Goal: Information Seeking & Learning: Learn about a topic

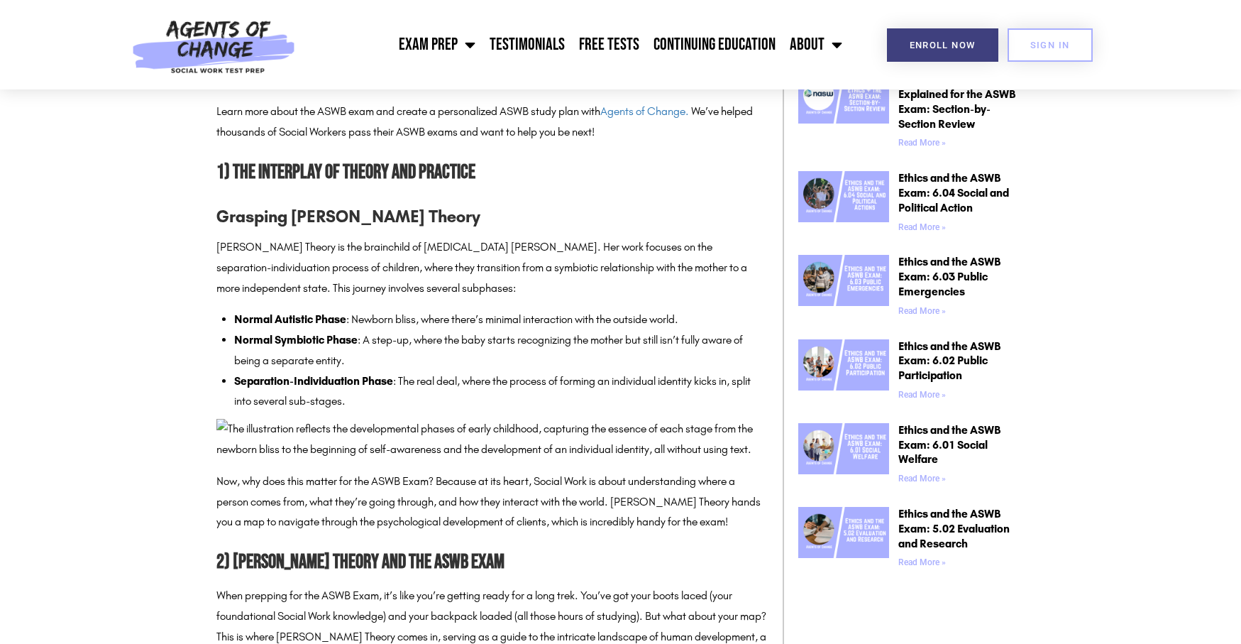
scroll to position [852, 0]
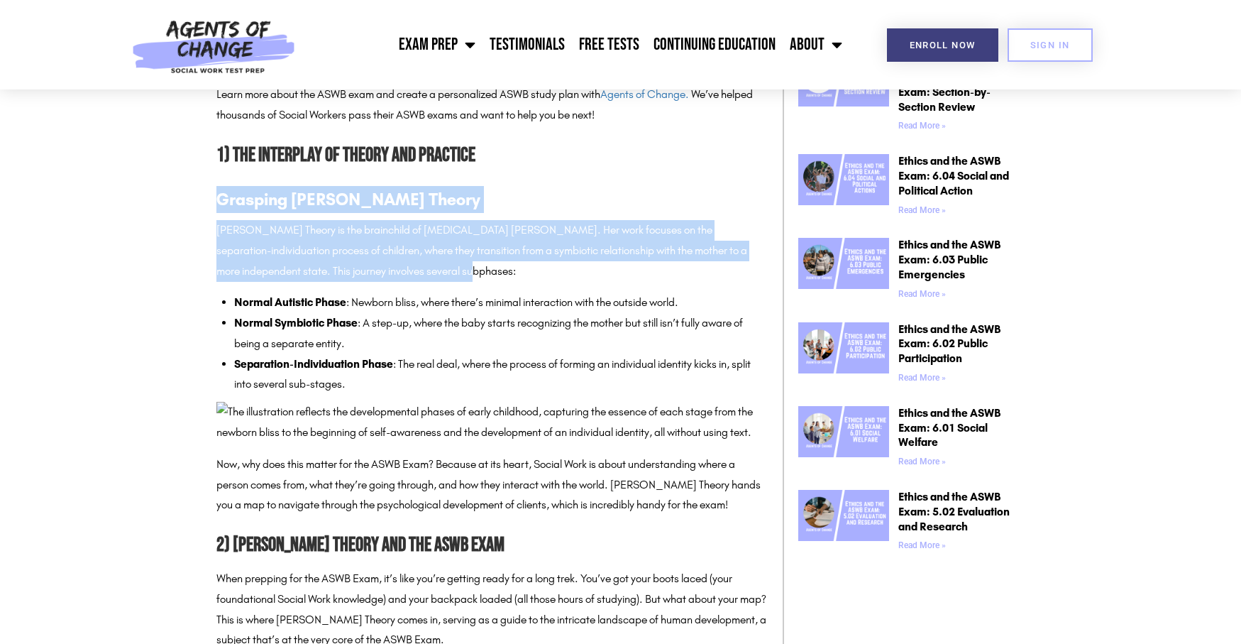
drag, startPoint x: 220, startPoint y: 205, endPoint x: 390, endPoint y: 275, distance: 183.3
click at [390, 275] on p "[PERSON_NAME] Theory is the brainchild of [MEDICAL_DATA] [PERSON_NAME]. Her wor…" at bounding box center [492, 250] width 552 height 61
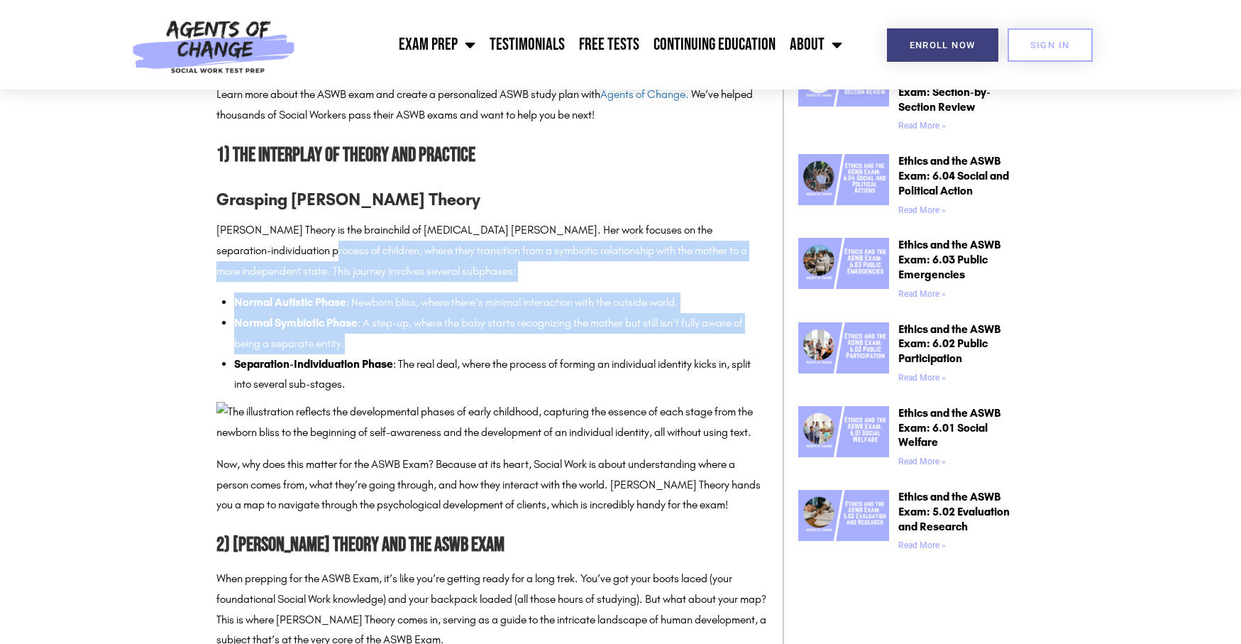
drag, startPoint x: 247, startPoint y: 255, endPoint x: 367, endPoint y: 346, distance: 150.0
click at [367, 346] on li "Normal Symbiotic Phase : A step-up, where the baby starts recognizing the mothe…" at bounding box center [501, 333] width 534 height 41
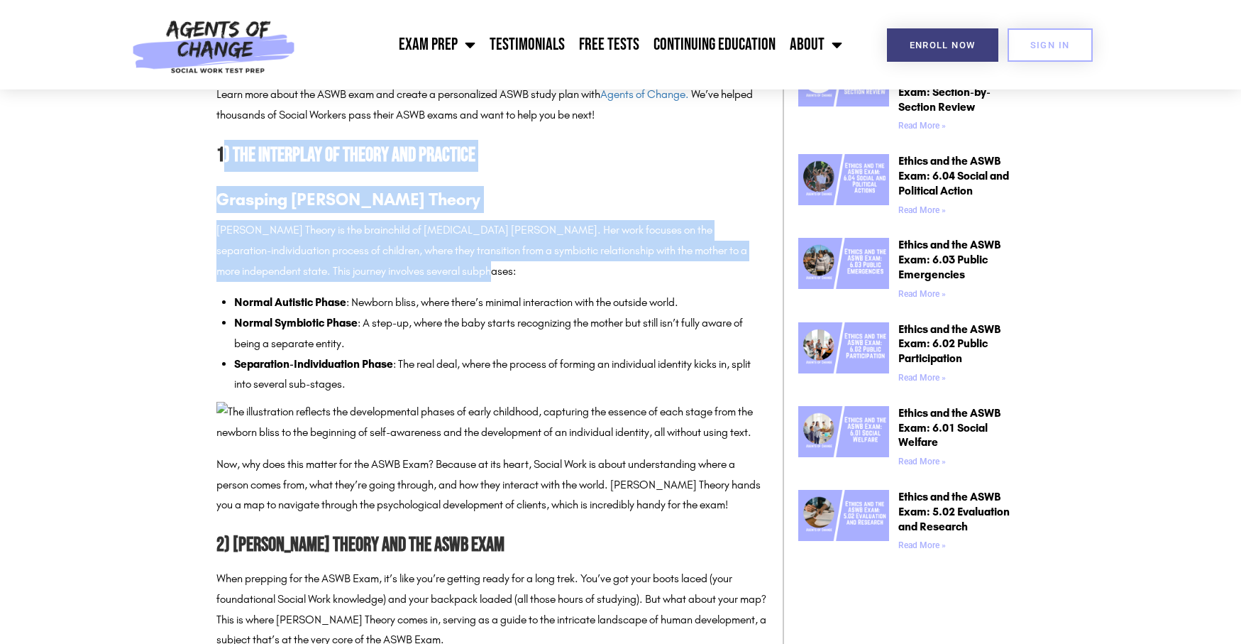
drag, startPoint x: 326, startPoint y: 166, endPoint x: 442, endPoint y: 277, distance: 160.6
click at [442, 277] on p "[PERSON_NAME] Theory is the brainchild of [MEDICAL_DATA] [PERSON_NAME]. Her wor…" at bounding box center [492, 250] width 552 height 61
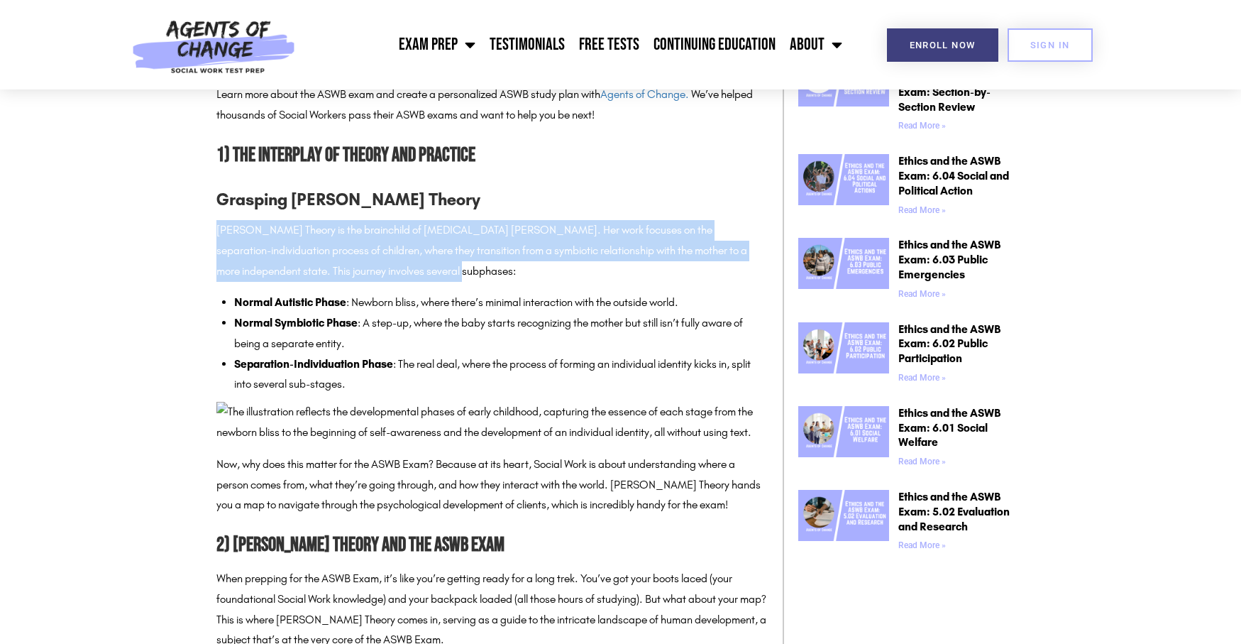
drag, startPoint x: 211, startPoint y: 229, endPoint x: 378, endPoint y: 268, distance: 172.0
click at [378, 268] on p "[PERSON_NAME] Theory is the brainchild of [MEDICAL_DATA] [PERSON_NAME]. Her wor…" at bounding box center [492, 250] width 552 height 61
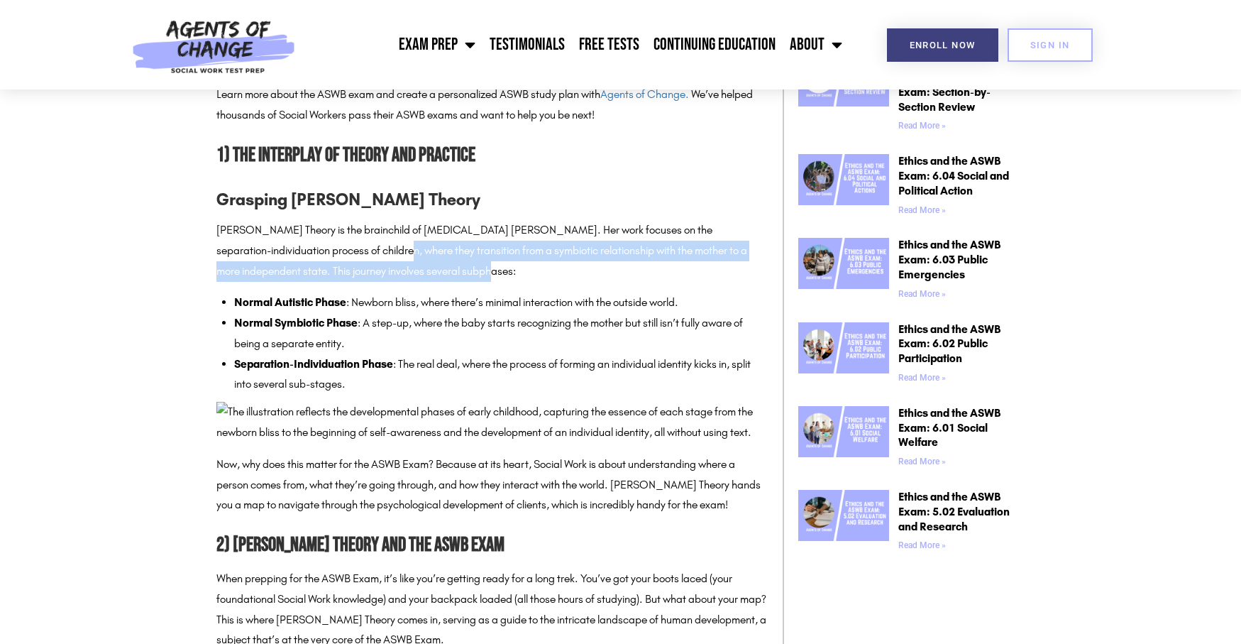
drag, startPoint x: 325, startPoint y: 250, endPoint x: 425, endPoint y: 268, distance: 101.6
click at [425, 268] on p "[PERSON_NAME] Theory is the brainchild of [MEDICAL_DATA] [PERSON_NAME]. Her wor…" at bounding box center [492, 250] width 552 height 61
drag, startPoint x: 306, startPoint y: 253, endPoint x: 430, endPoint y: 272, distance: 125.7
click at [430, 272] on p "[PERSON_NAME] Theory is the brainchild of [MEDICAL_DATA] [PERSON_NAME]. Her wor…" at bounding box center [492, 250] width 552 height 61
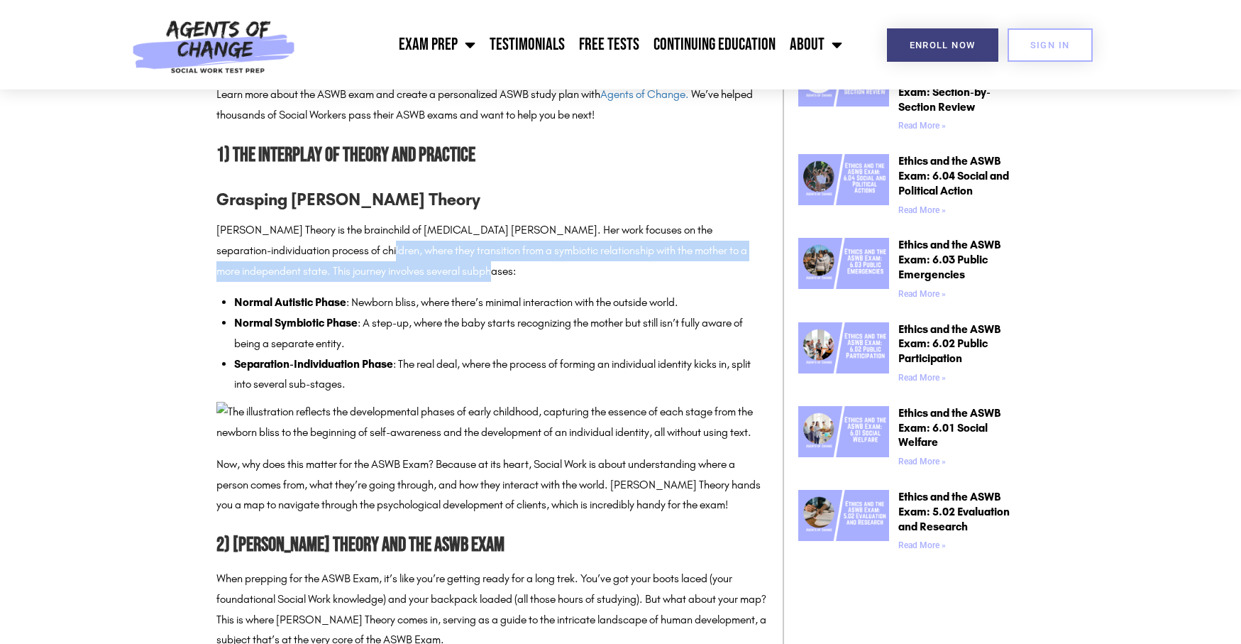
click at [430, 272] on p "[PERSON_NAME] Theory is the brainchild of [MEDICAL_DATA] [PERSON_NAME]. Her wor…" at bounding box center [492, 250] width 552 height 61
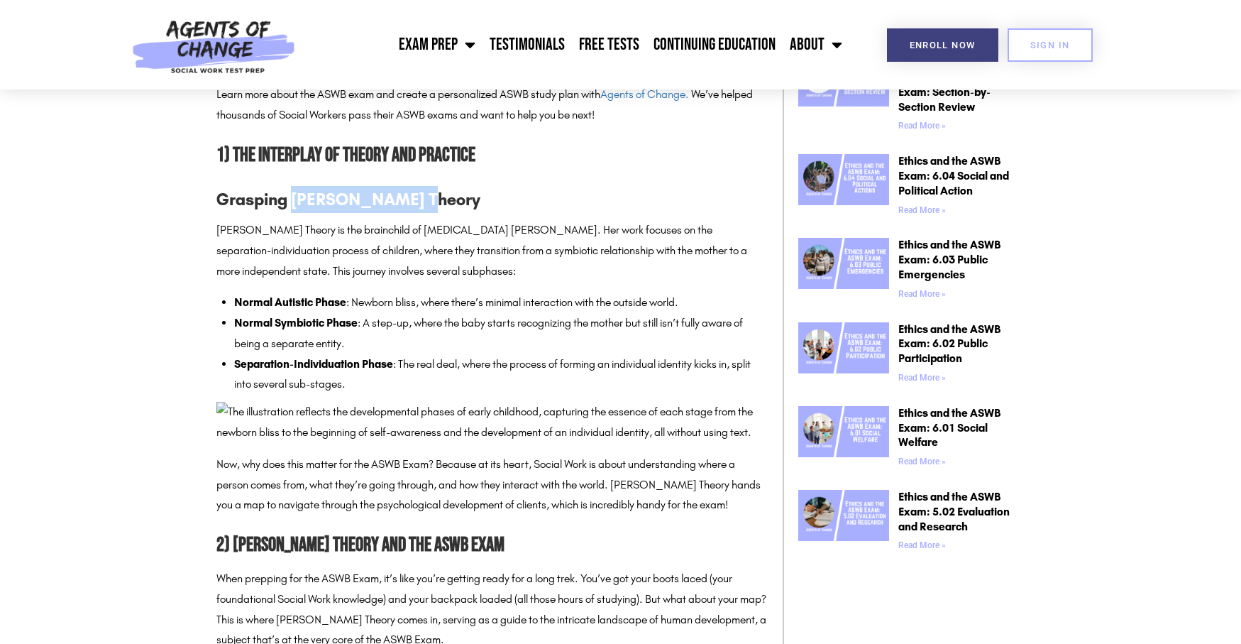
drag, startPoint x: 343, startPoint y: 202, endPoint x: 482, endPoint y: 206, distance: 138.5
click at [482, 206] on h3 "Grasping [PERSON_NAME] Theory" at bounding box center [492, 199] width 552 height 27
click at [378, 210] on h3 "Grasping [PERSON_NAME] Theory" at bounding box center [492, 199] width 552 height 27
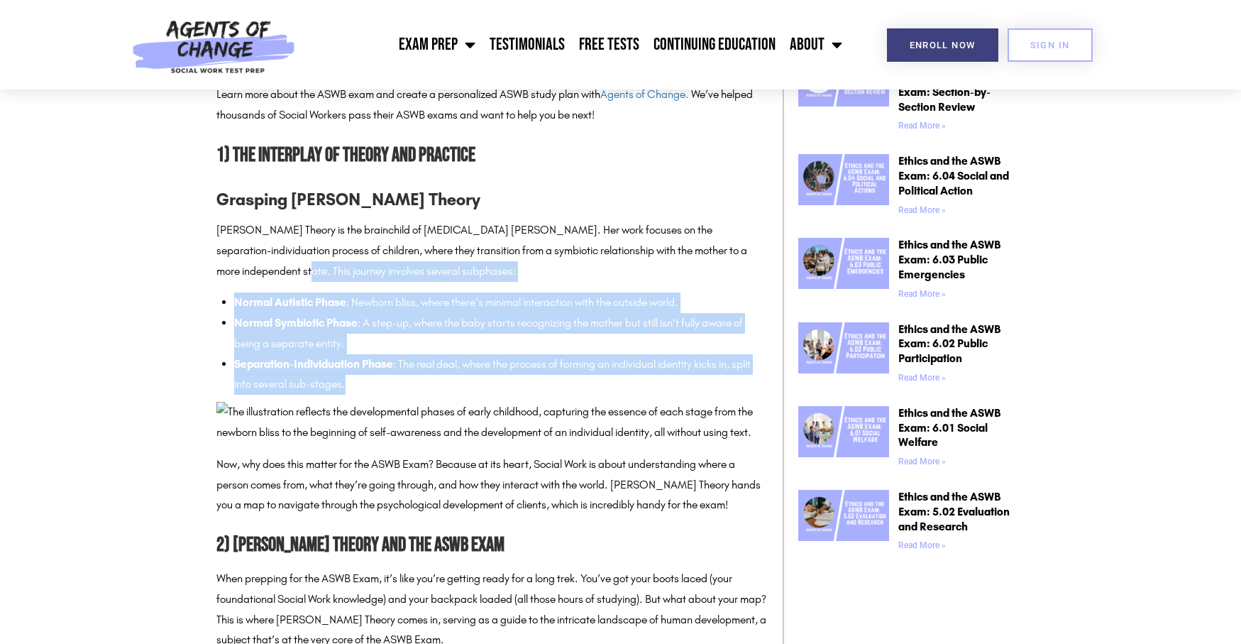
drag, startPoint x: 218, startPoint y: 268, endPoint x: 370, endPoint y: 390, distance: 194.4
copy div "This journey involves several subphases: Normal Autistic Phase : [GEOGRAPHIC_DA…"
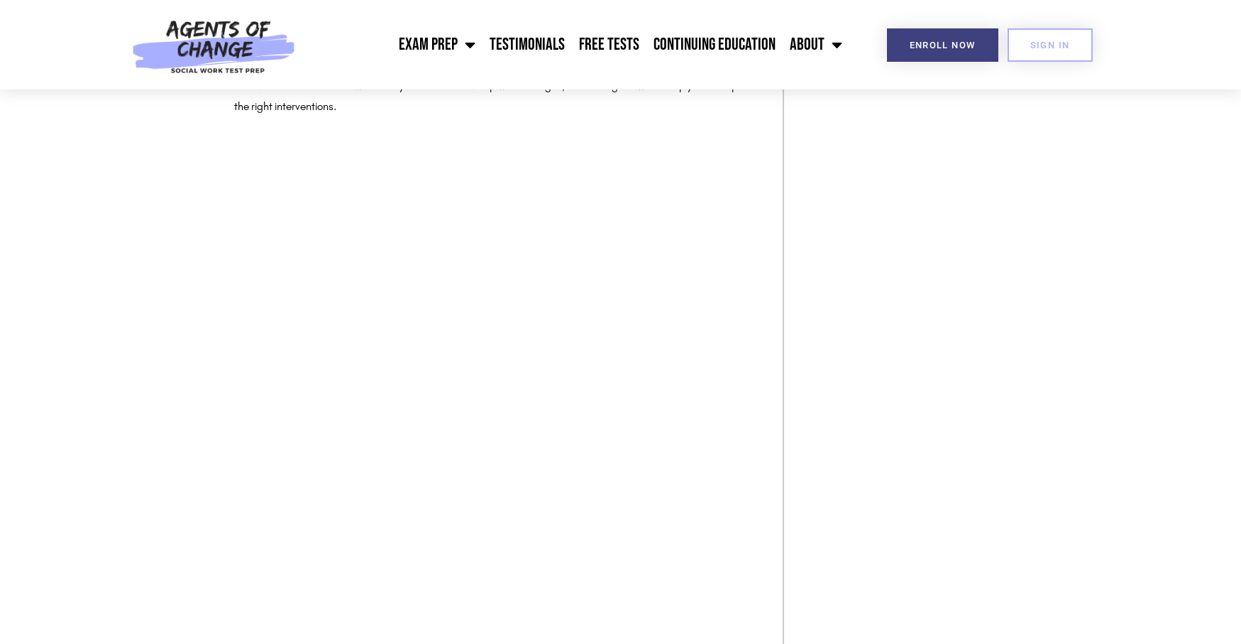
scroll to position [1774, 0]
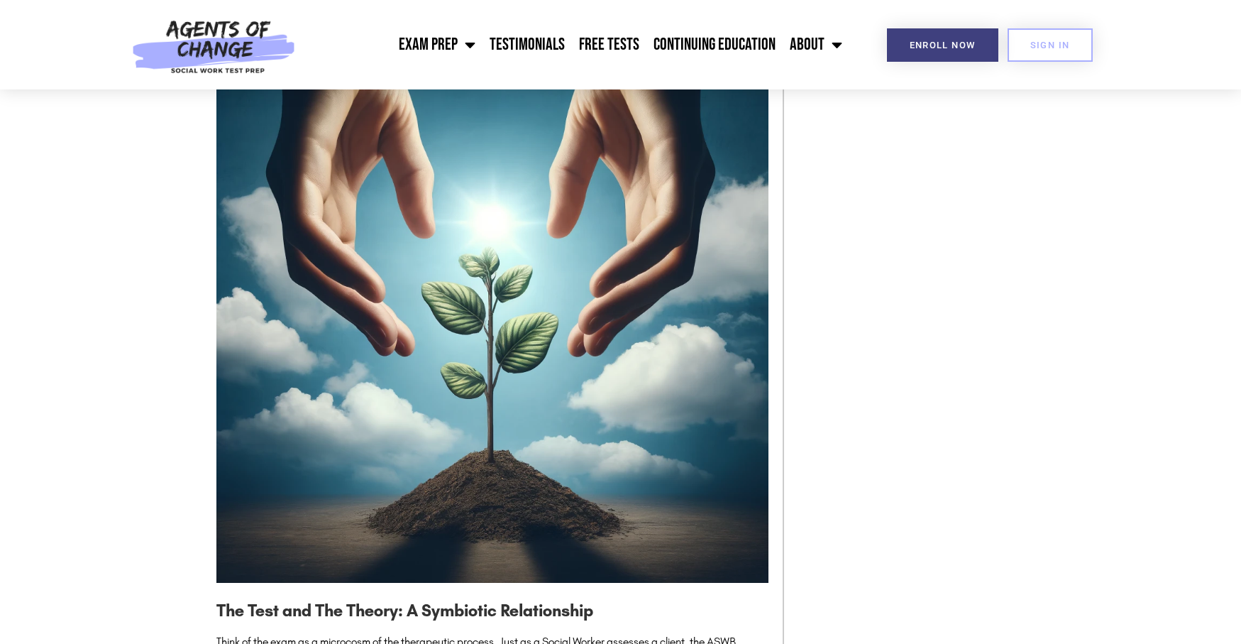
drag, startPoint x: 289, startPoint y: 358, endPoint x: 336, endPoint y: 397, distance: 61.0
drag, startPoint x: 255, startPoint y: 283, endPoint x: 380, endPoint y: 304, distance: 127.3
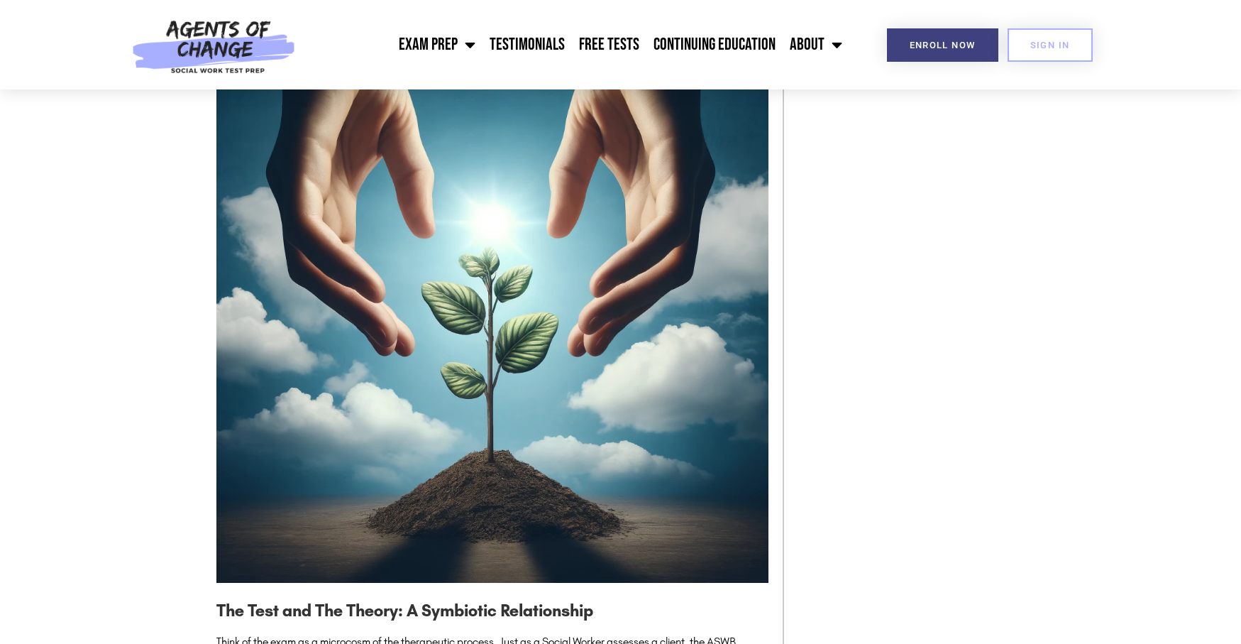
drag, startPoint x: 252, startPoint y: 348, endPoint x: 412, endPoint y: 365, distance: 160.7
drag, startPoint x: 365, startPoint y: 348, endPoint x: 394, endPoint y: 380, distance: 43.2
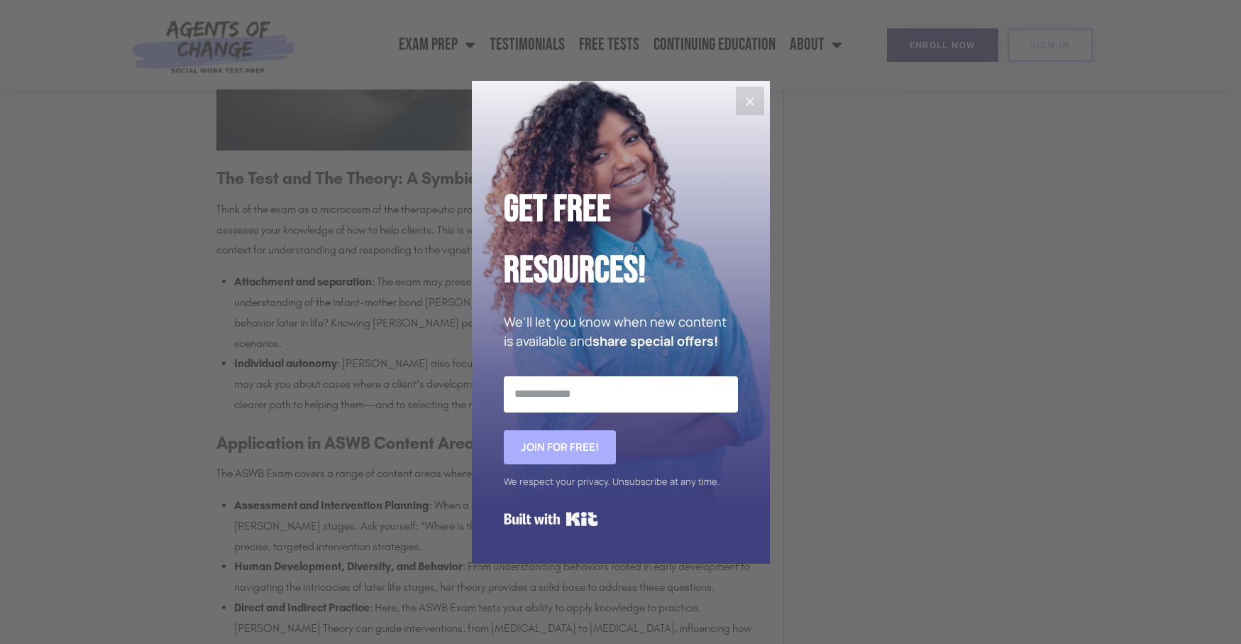
scroll to position [2342, 0]
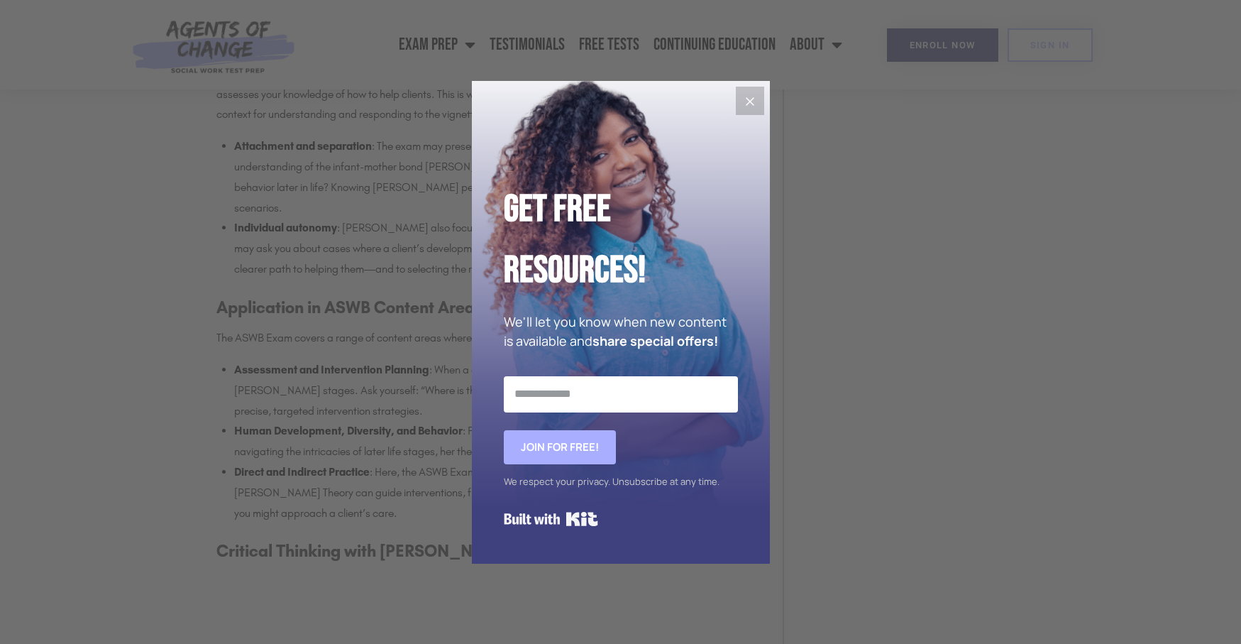
click at [747, 101] on icon "Close" at bounding box center [750, 101] width 17 height 17
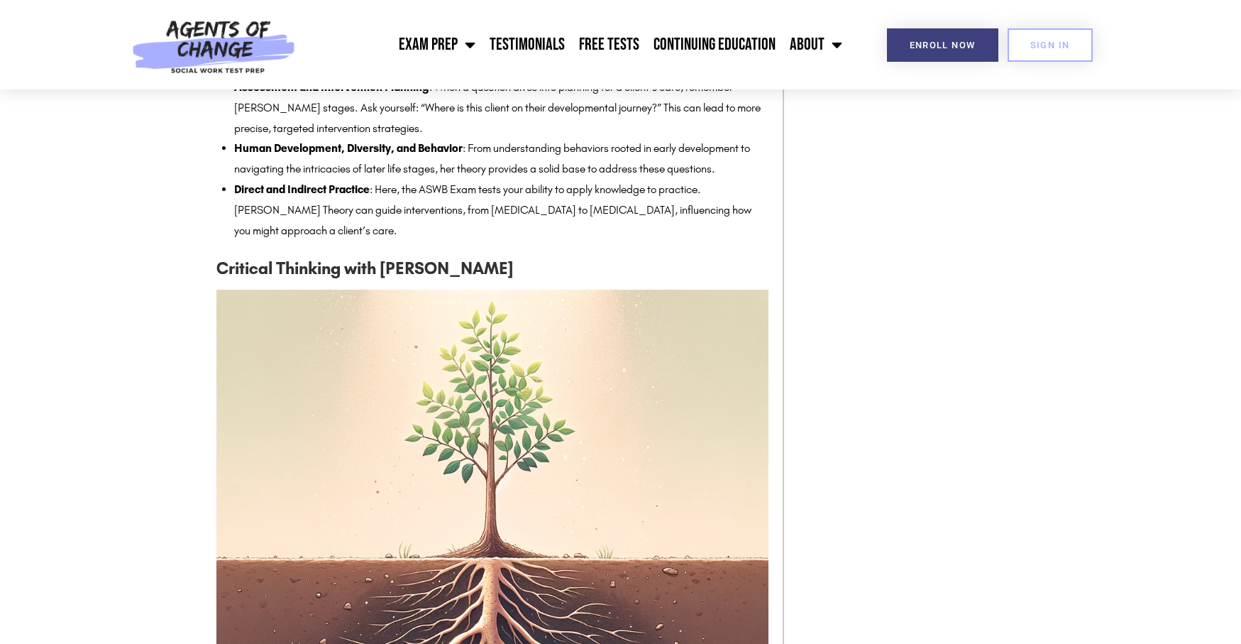
scroll to position [2626, 0]
drag, startPoint x: 239, startPoint y: 291, endPoint x: 392, endPoint y: 340, distance: 160.2
drag, startPoint x: 241, startPoint y: 224, endPoint x: 537, endPoint y: 253, distance: 296.7
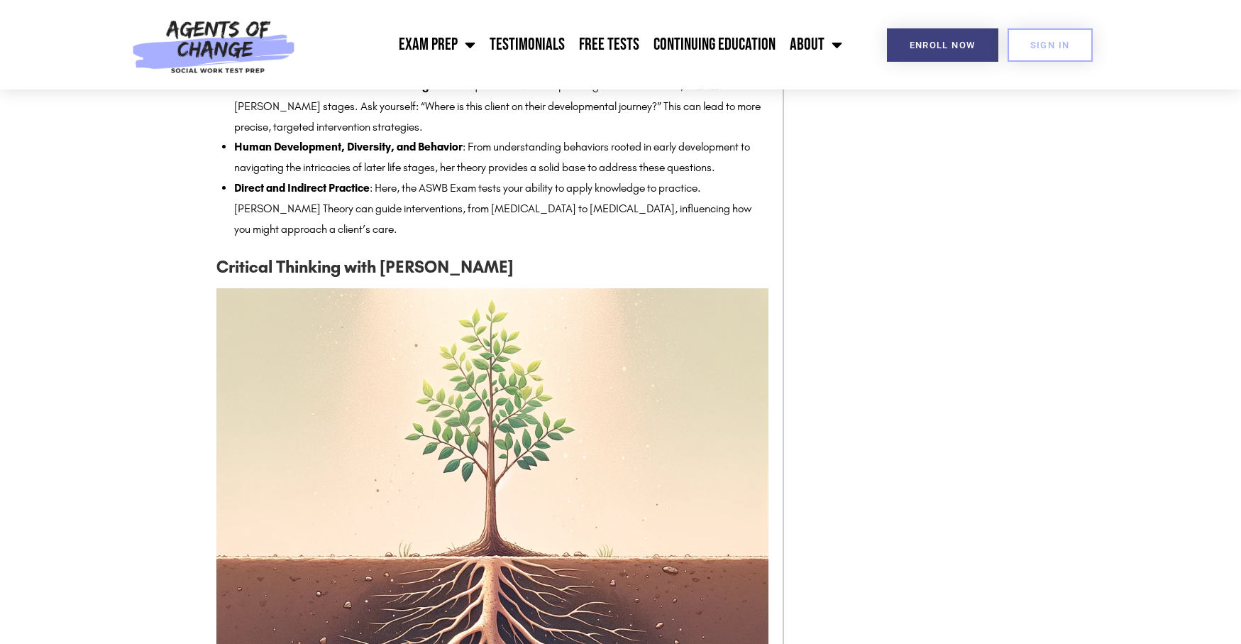
drag, startPoint x: 519, startPoint y: 223, endPoint x: 646, endPoint y: 257, distance: 130.8
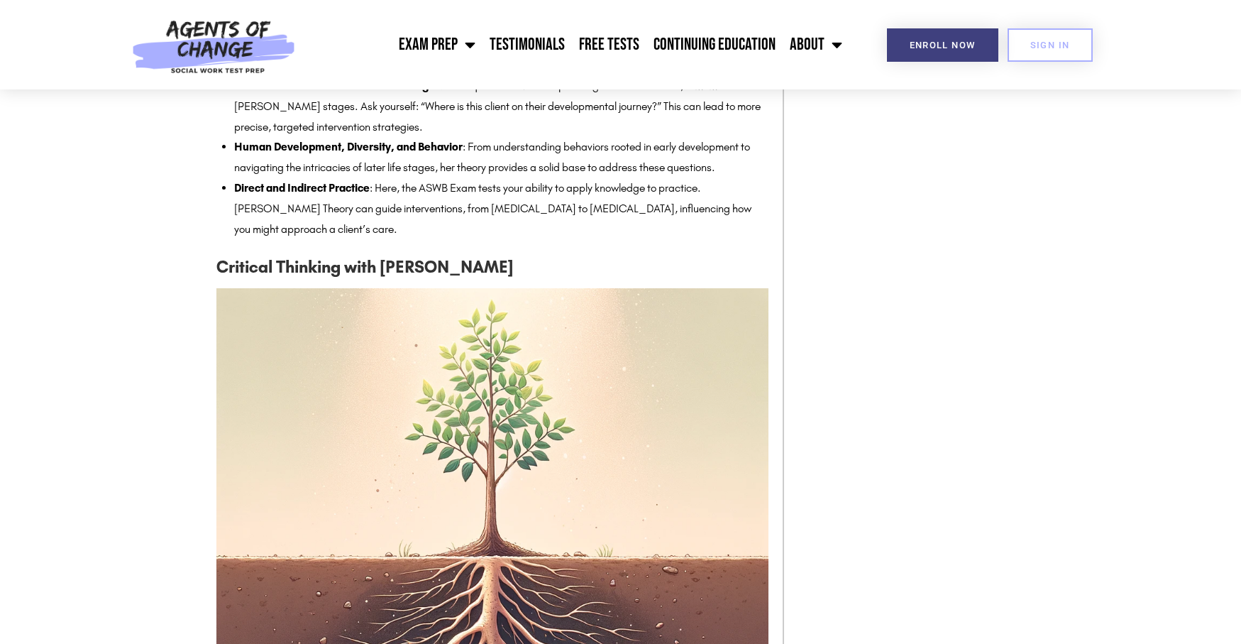
drag, startPoint x: 386, startPoint y: 287, endPoint x: 630, endPoint y: 319, distance: 246.1
drag, startPoint x: 565, startPoint y: 299, endPoint x: 664, endPoint y: 316, distance: 100.8
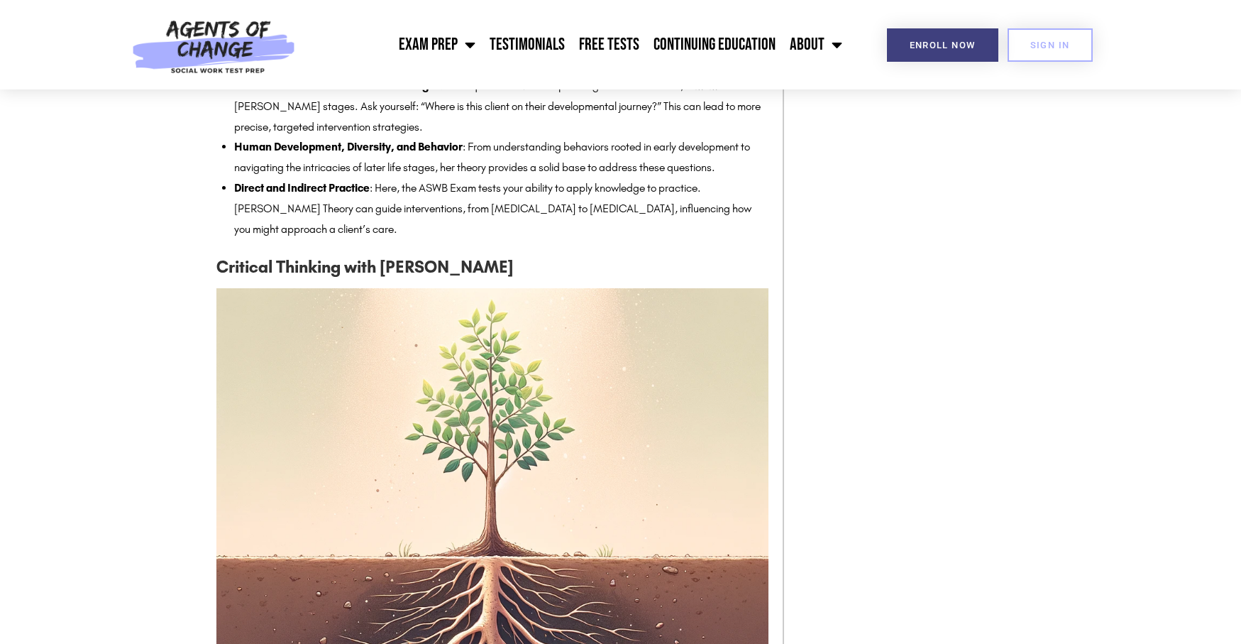
drag, startPoint x: 258, startPoint y: 314, endPoint x: 676, endPoint y: 339, distance: 418.0
drag, startPoint x: 586, startPoint y: 320, endPoint x: 692, endPoint y: 337, distance: 107.1
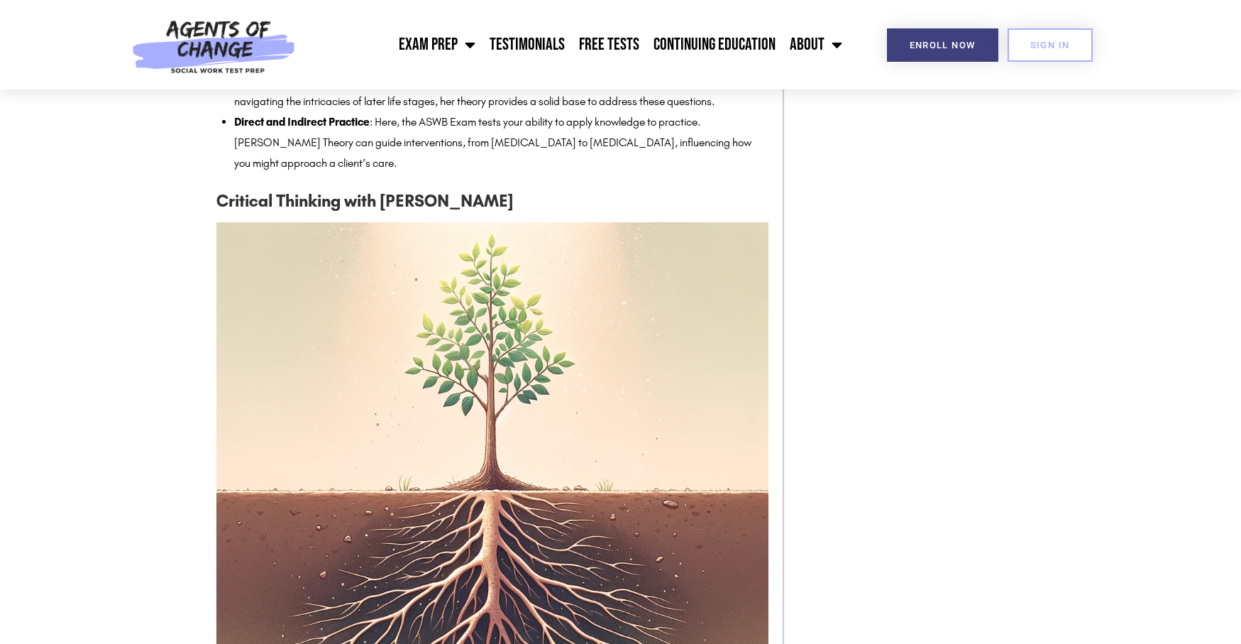
scroll to position [2768, 0]
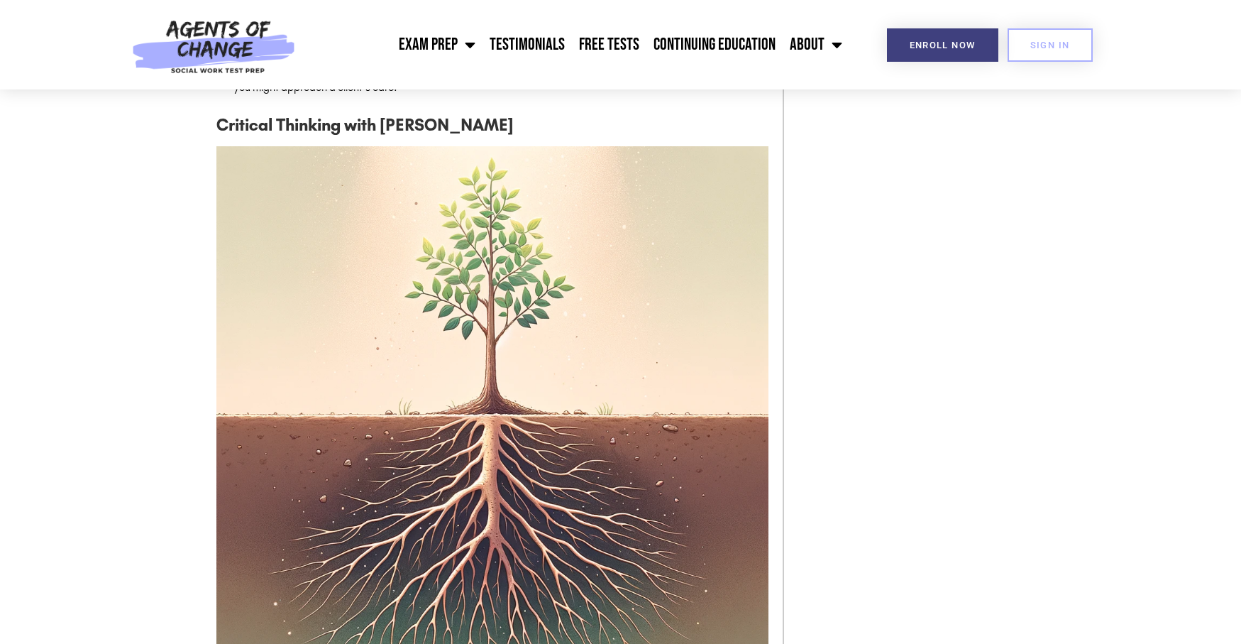
drag, startPoint x: 453, startPoint y: 348, endPoint x: 467, endPoint y: 379, distance: 33.7
drag, startPoint x: 311, startPoint y: 378, endPoint x: 436, endPoint y: 391, distance: 126.3
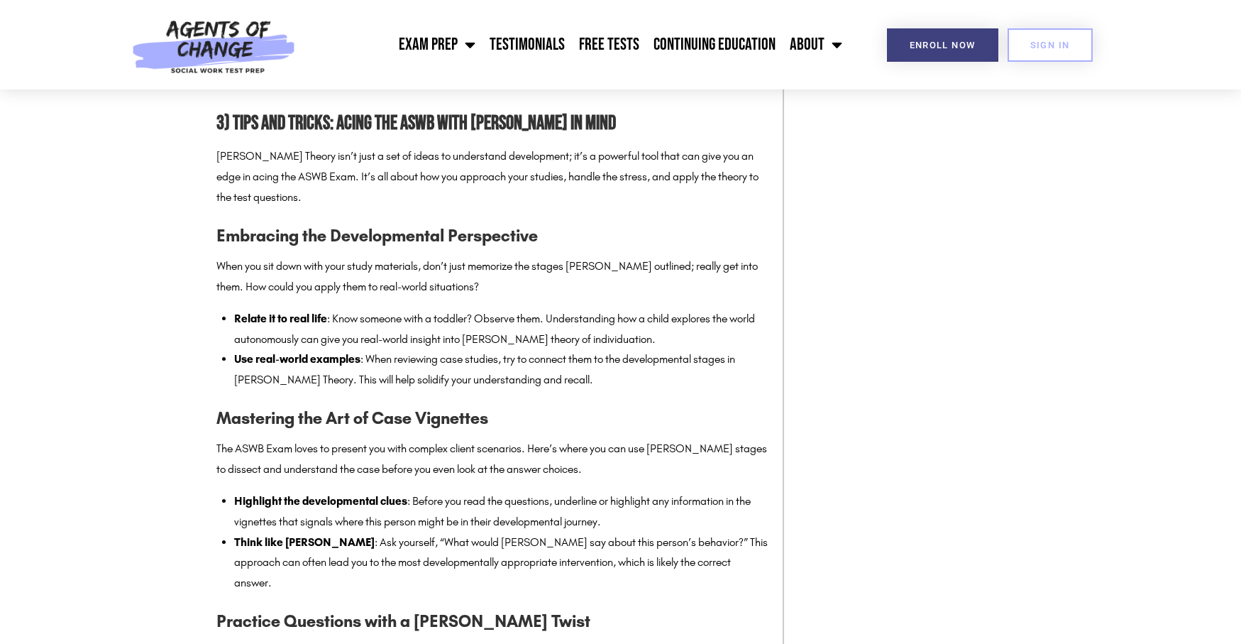
scroll to position [3619, 0]
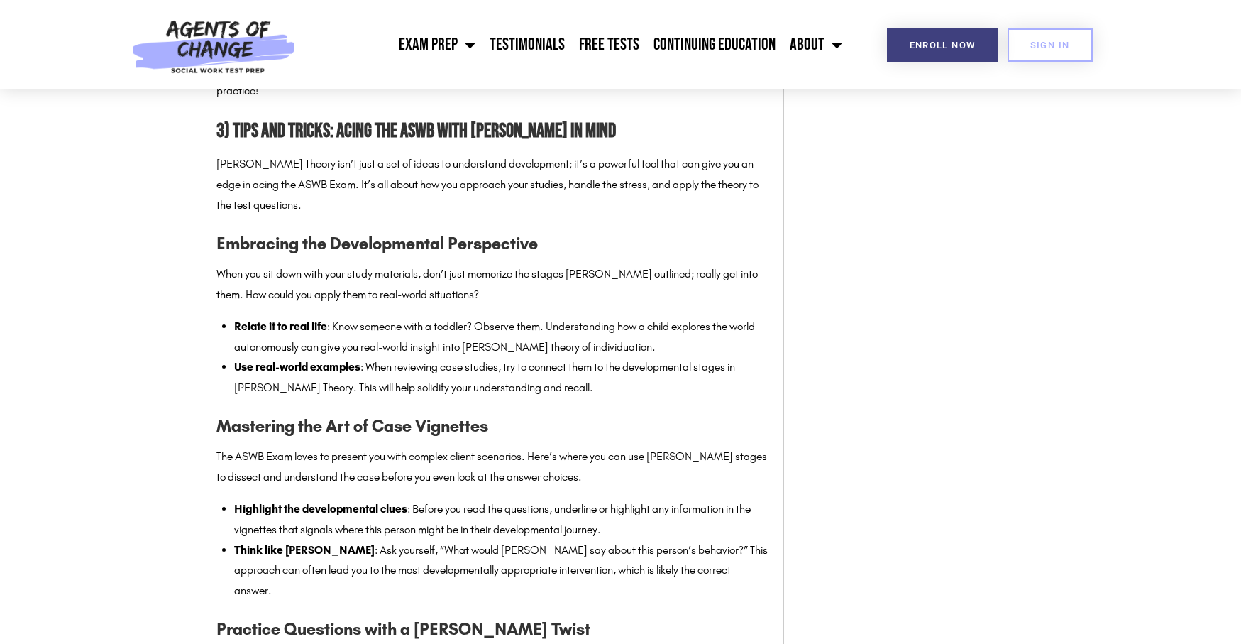
drag, startPoint x: 279, startPoint y: 356, endPoint x: 403, endPoint y: 403, distance: 133.0
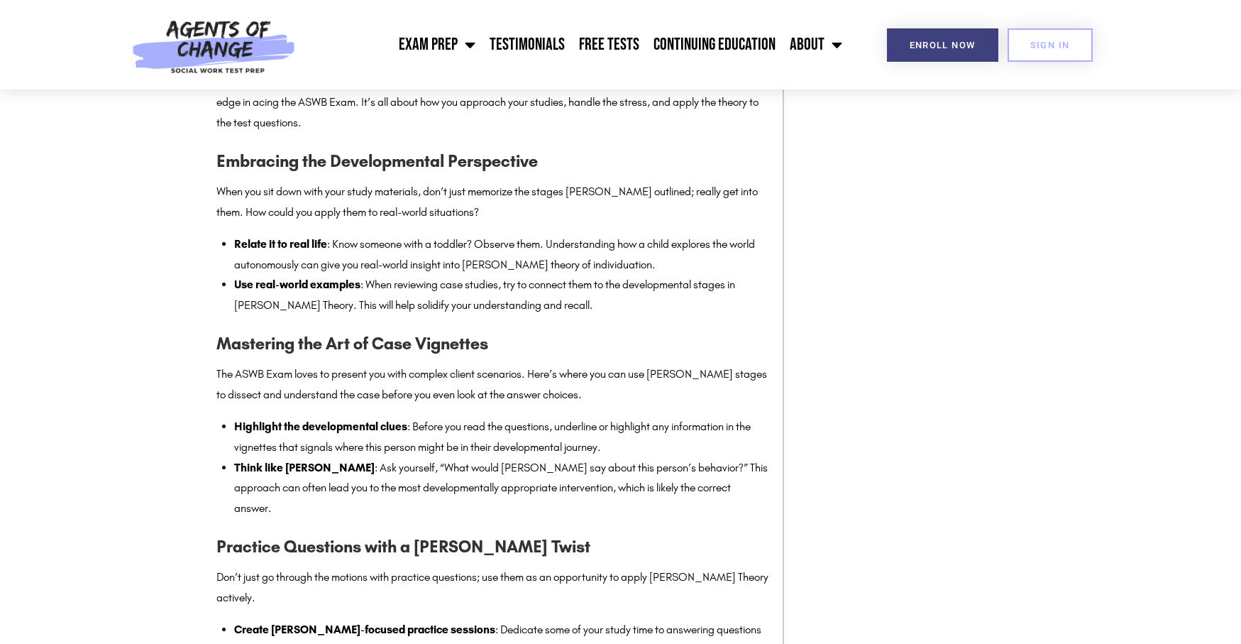
scroll to position [3974, 0]
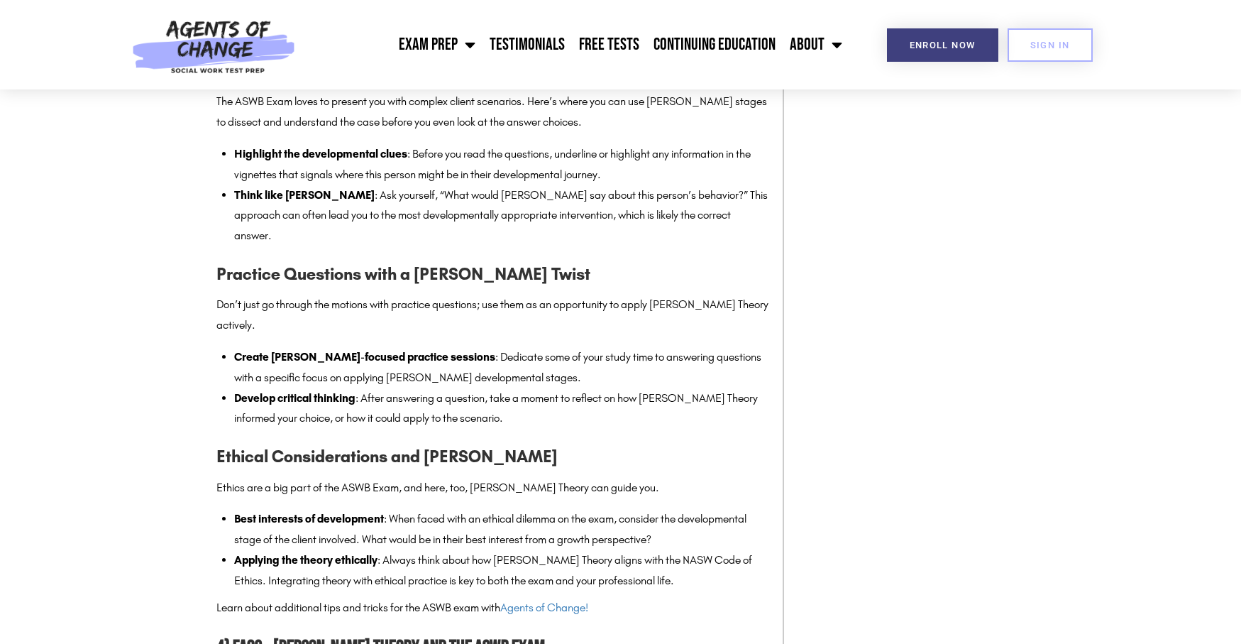
drag, startPoint x: 259, startPoint y: 362, endPoint x: 395, endPoint y: 405, distance: 142.8
click at [395, 43] on ul "Relate it to real life : Know someone with a toddler? Observe them. Understandi…" at bounding box center [501, 3] width 534 height 82
click at [395, 43] on li "Use real-world examples : When reviewing case studies, try to connect them to t…" at bounding box center [501, 22] width 534 height 41
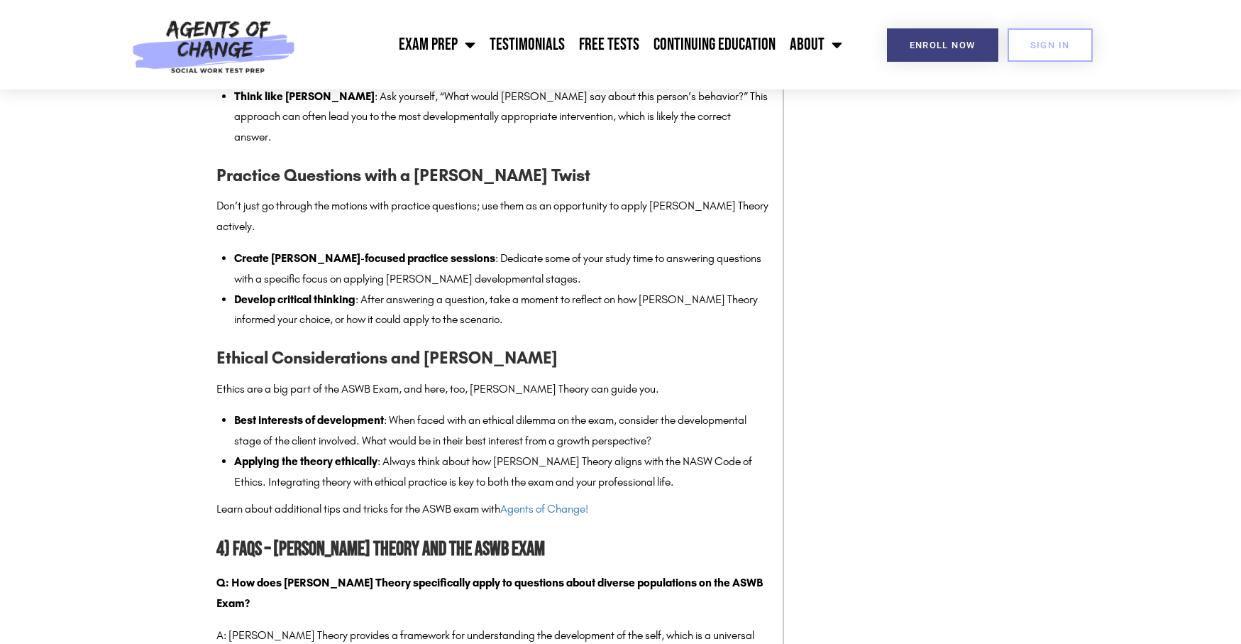
scroll to position [4187, 0]
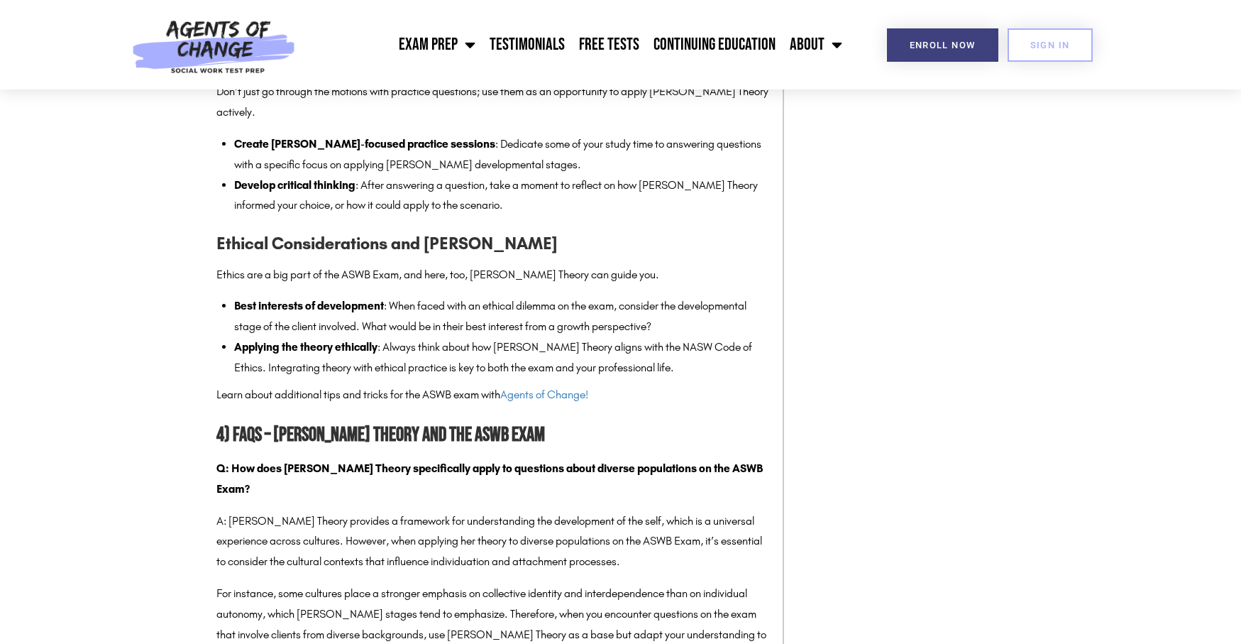
drag, startPoint x: 236, startPoint y: 336, endPoint x: 397, endPoint y: 385, distance: 168.4
click at [397, 33] on li "Think like [PERSON_NAME] : Ask yourself, “What would [PERSON_NAME] say about th…" at bounding box center [501, 2] width 534 height 61
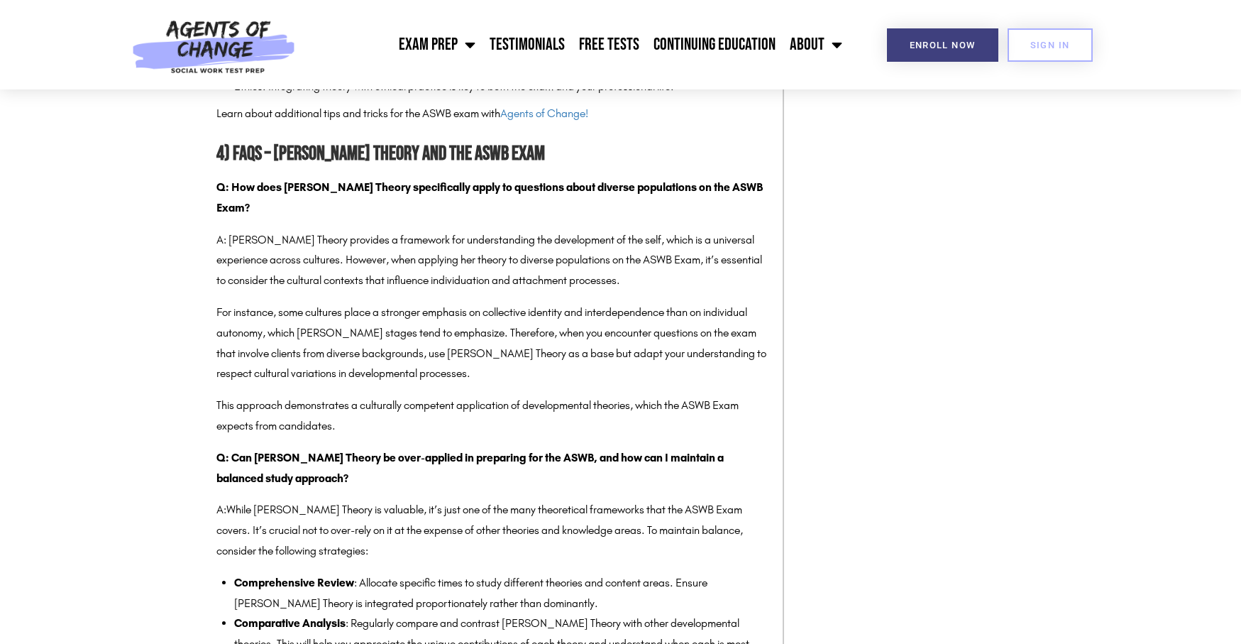
scroll to position [4471, 0]
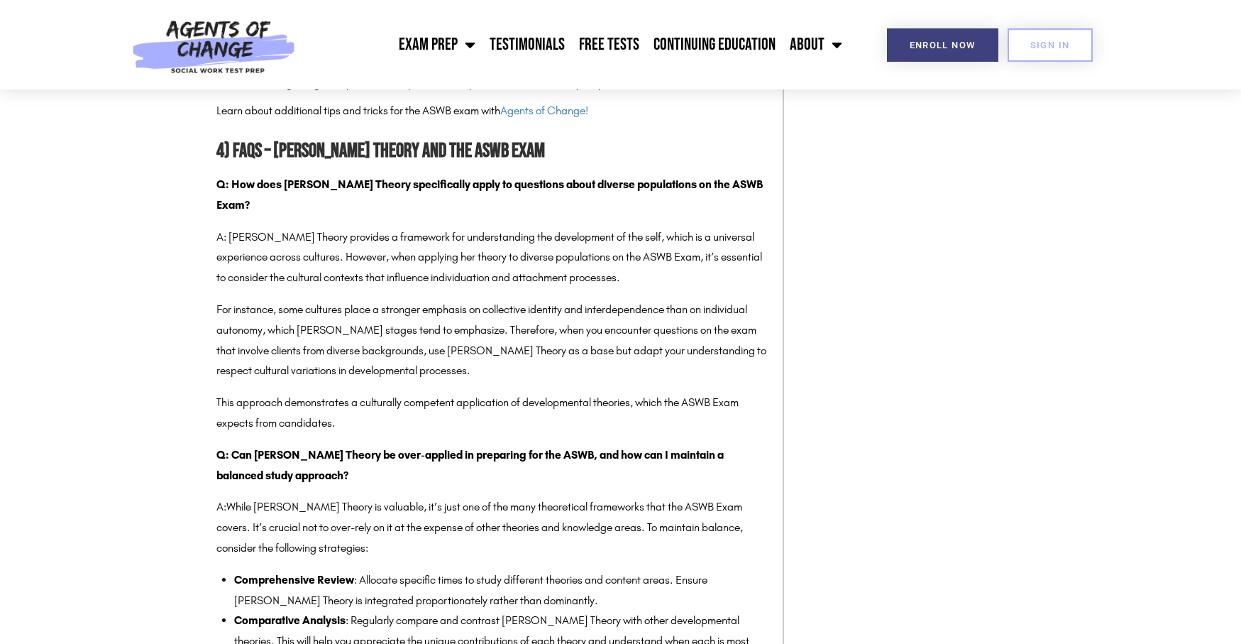
drag, startPoint x: 258, startPoint y: 224, endPoint x: 396, endPoint y: 292, distance: 154.3
drag, startPoint x: 305, startPoint y: 231, endPoint x: 584, endPoint y: 251, distance: 279.6
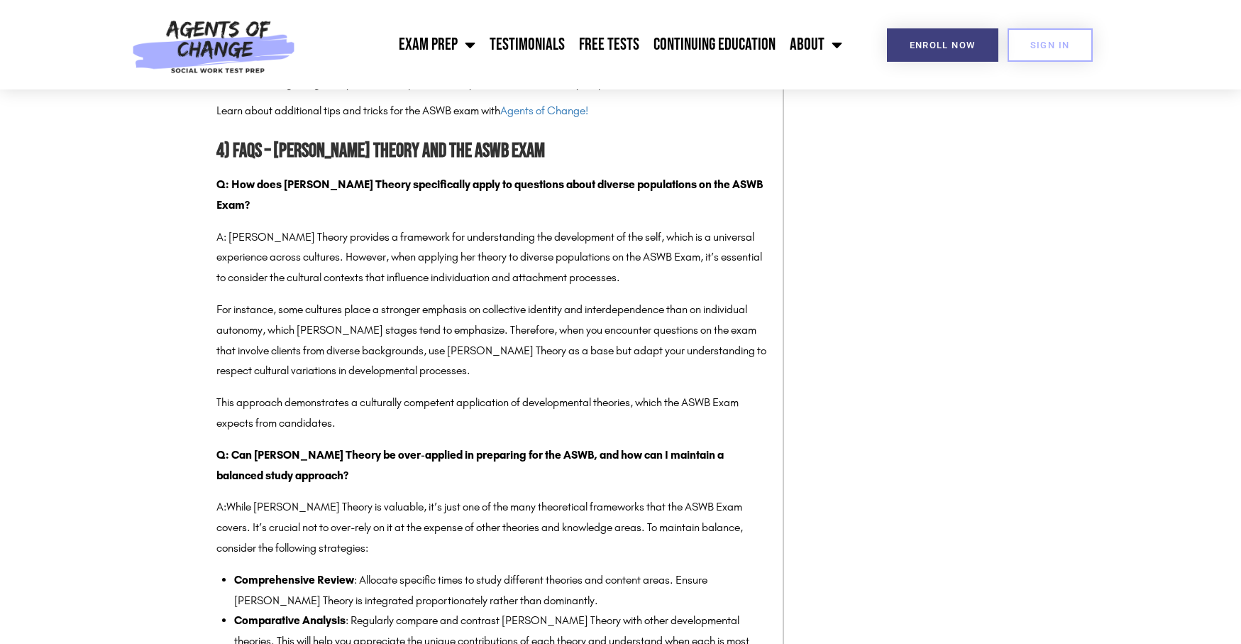
drag, startPoint x: 460, startPoint y: 291, endPoint x: 468, endPoint y: 296, distance: 9.9
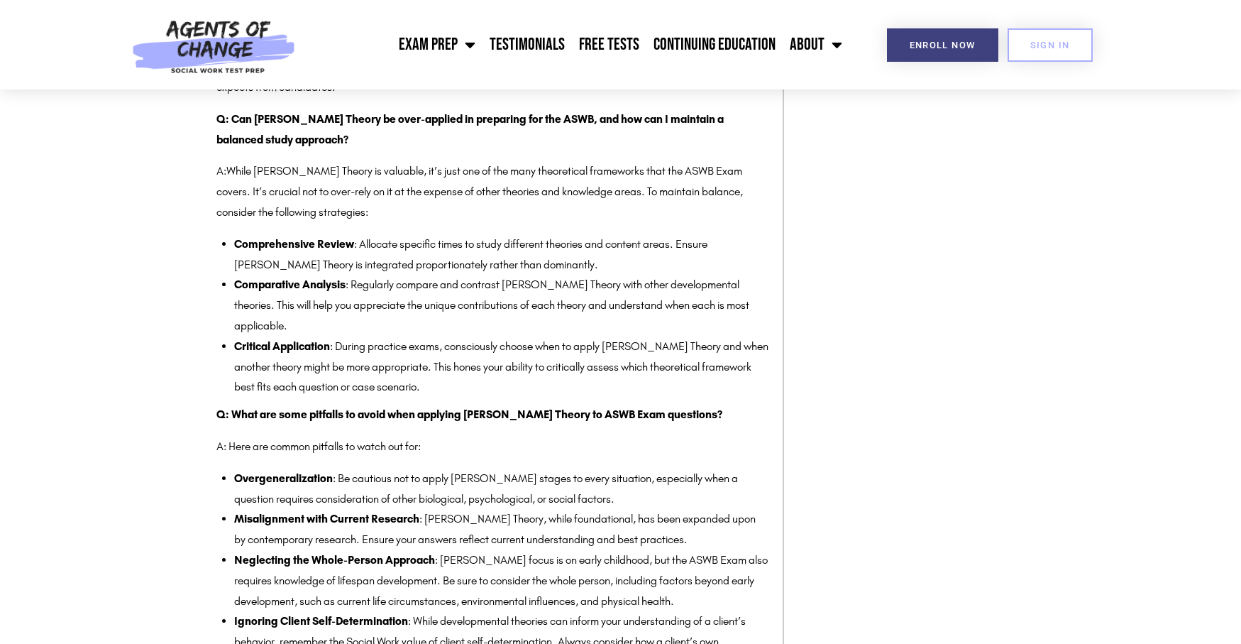
scroll to position [4826, 0]
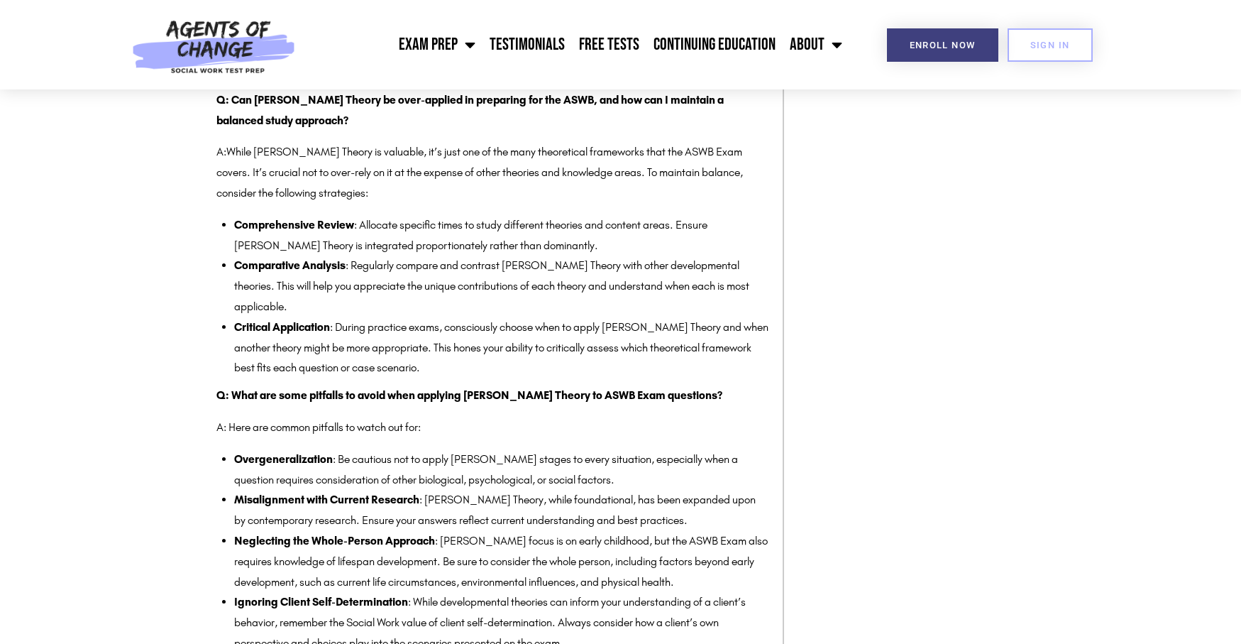
drag, startPoint x: 385, startPoint y: 203, endPoint x: 488, endPoint y: 309, distance: 147.6
drag, startPoint x: 271, startPoint y: 235, endPoint x: 352, endPoint y: 422, distance: 203.4
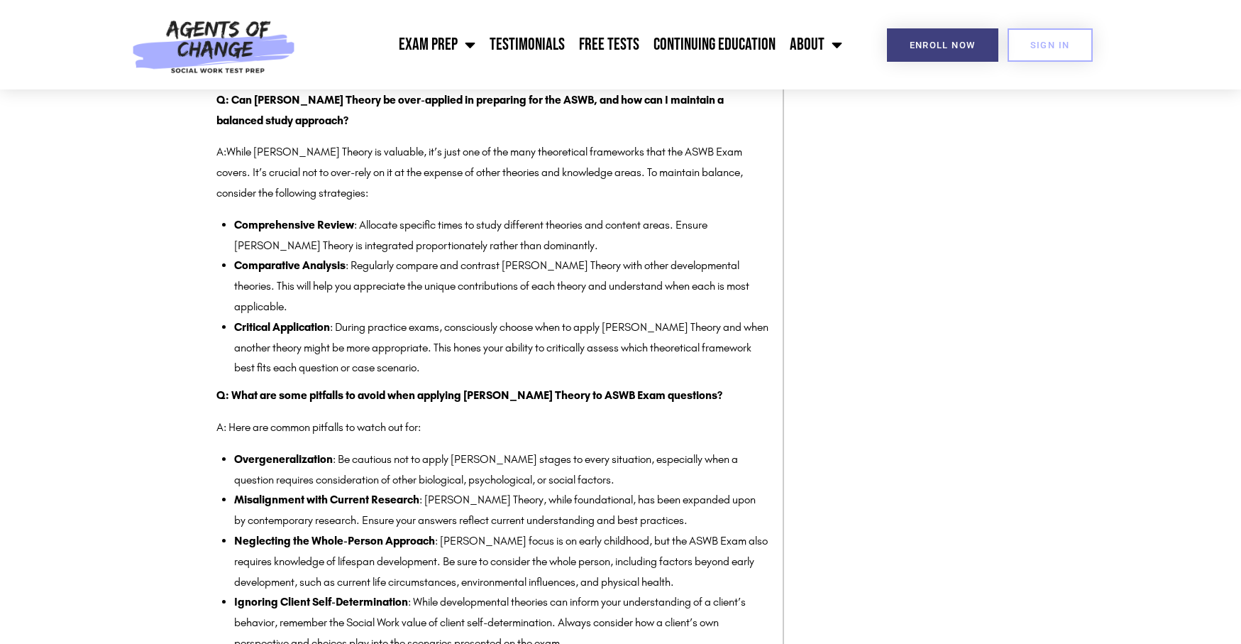
click at [352, 79] on p "This approach demonstrates a culturally competent application of developmental …" at bounding box center [492, 58] width 552 height 41
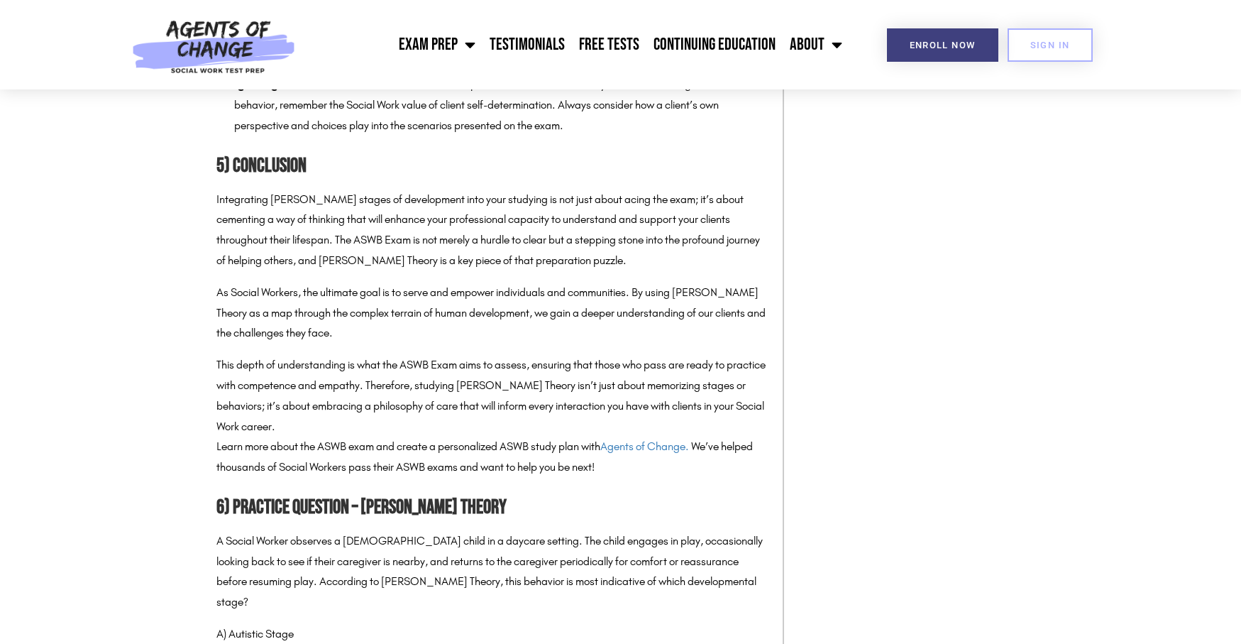
scroll to position [5323, 0]
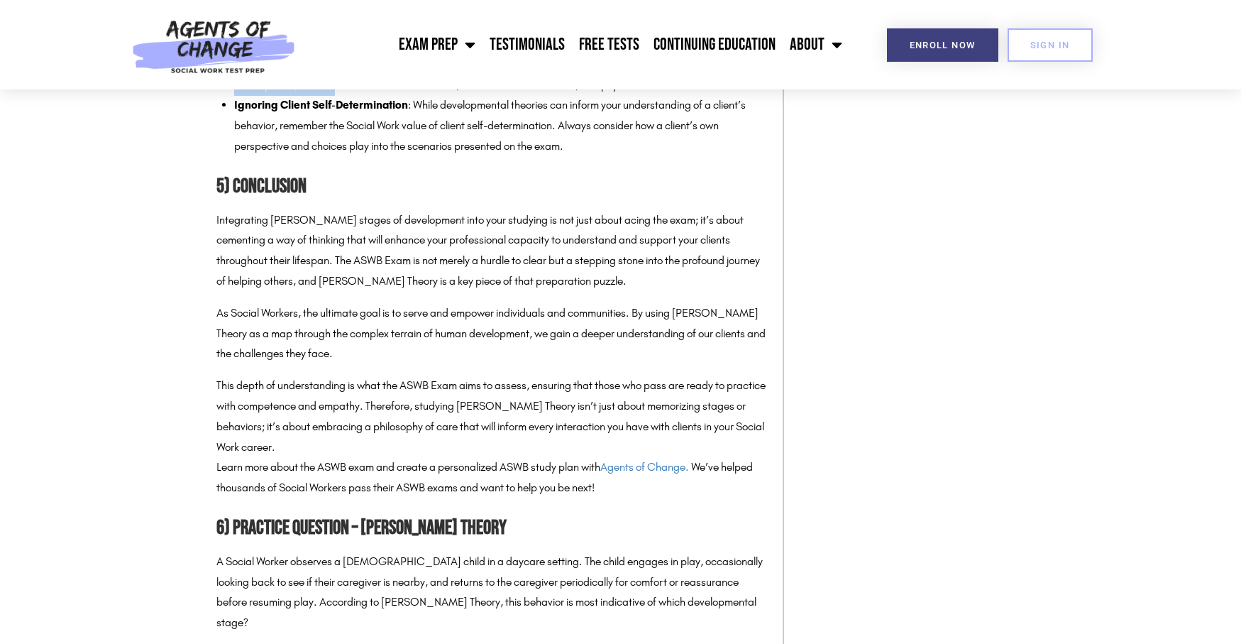
drag, startPoint x: 342, startPoint y: 340, endPoint x: 385, endPoint y: 424, distance: 94.3
click at [385, 157] on ul "Overgeneralization : Be cautious not to apply [PERSON_NAME] stages to every sit…" at bounding box center [501, 54] width 534 height 204
click at [385, 95] on li "Neglecting the Whole-Person Approach : [PERSON_NAME] focus is on early childhoo…" at bounding box center [501, 64] width 534 height 61
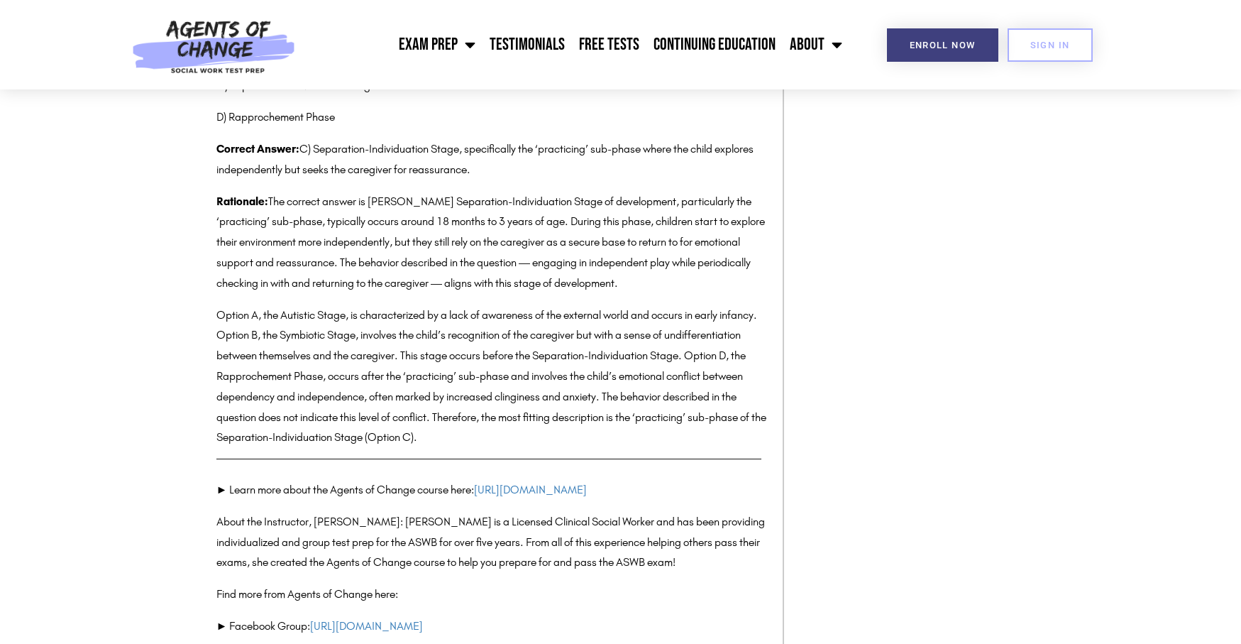
scroll to position [5961, 0]
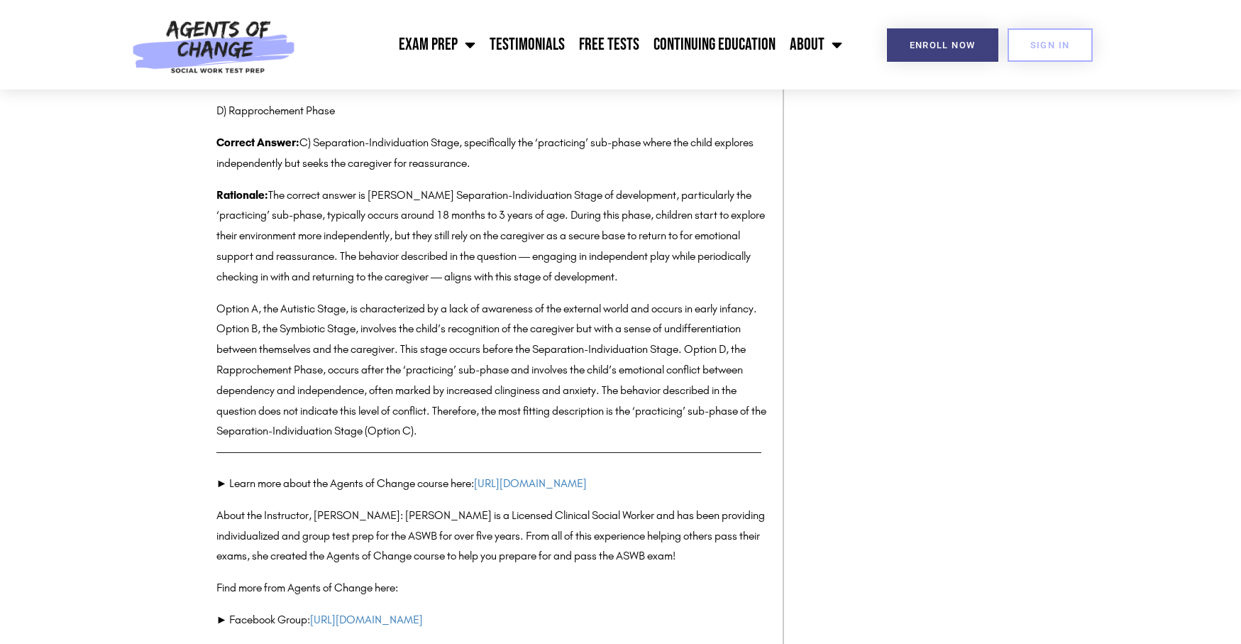
drag, startPoint x: 241, startPoint y: 253, endPoint x: 554, endPoint y: 275, distance: 314.5
drag, startPoint x: 227, startPoint y: 273, endPoint x: 537, endPoint y: 280, distance: 310.2
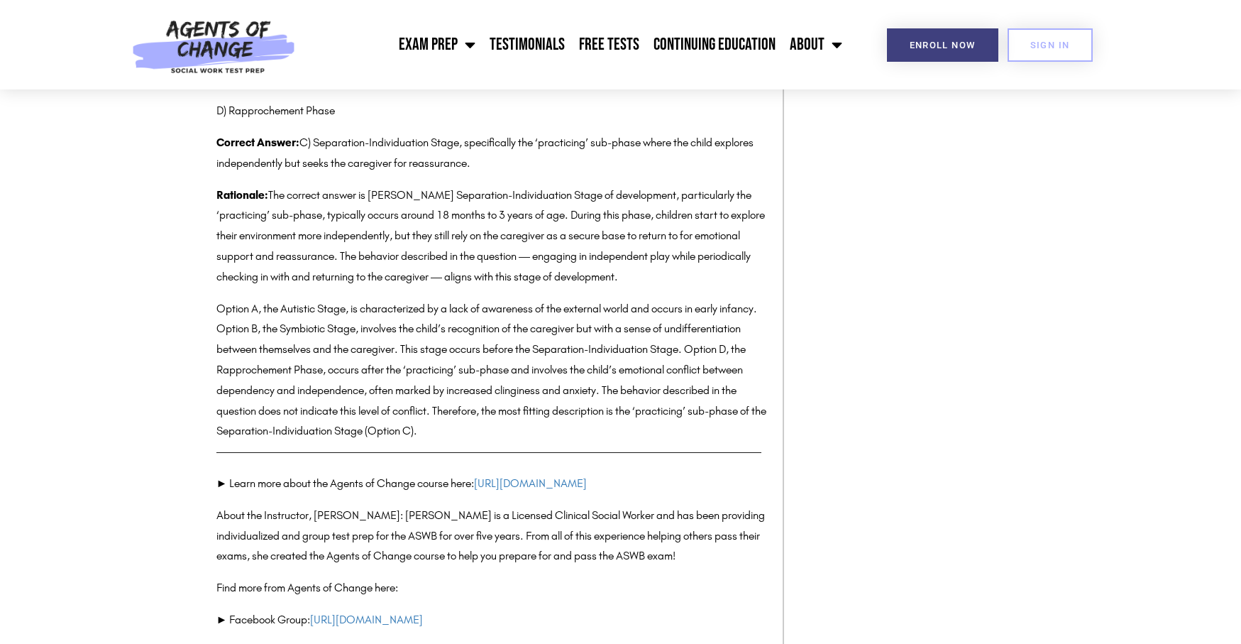
drag, startPoint x: 446, startPoint y: 268, endPoint x: 738, endPoint y: 304, distance: 293.8
drag, startPoint x: 551, startPoint y: 300, endPoint x: 727, endPoint y: 295, distance: 176.1
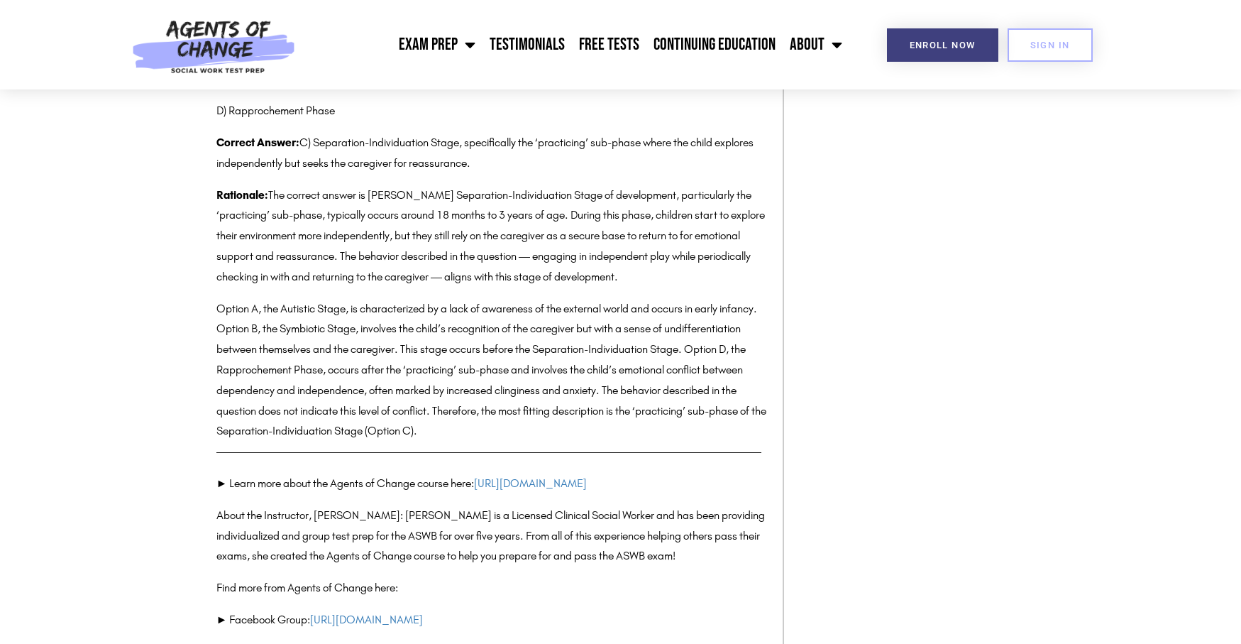
drag, startPoint x: 228, startPoint y: 324, endPoint x: 364, endPoint y: 424, distance: 169.1
click at [364, 424] on div "A) Autistic Stage B) Symbiotic Stage C) Separation-Individuation Stage D) Rappr…" at bounding box center [492, 224] width 552 height 436
click at [364, 121] on p "D) Rapprochement Phase" at bounding box center [492, 111] width 552 height 21
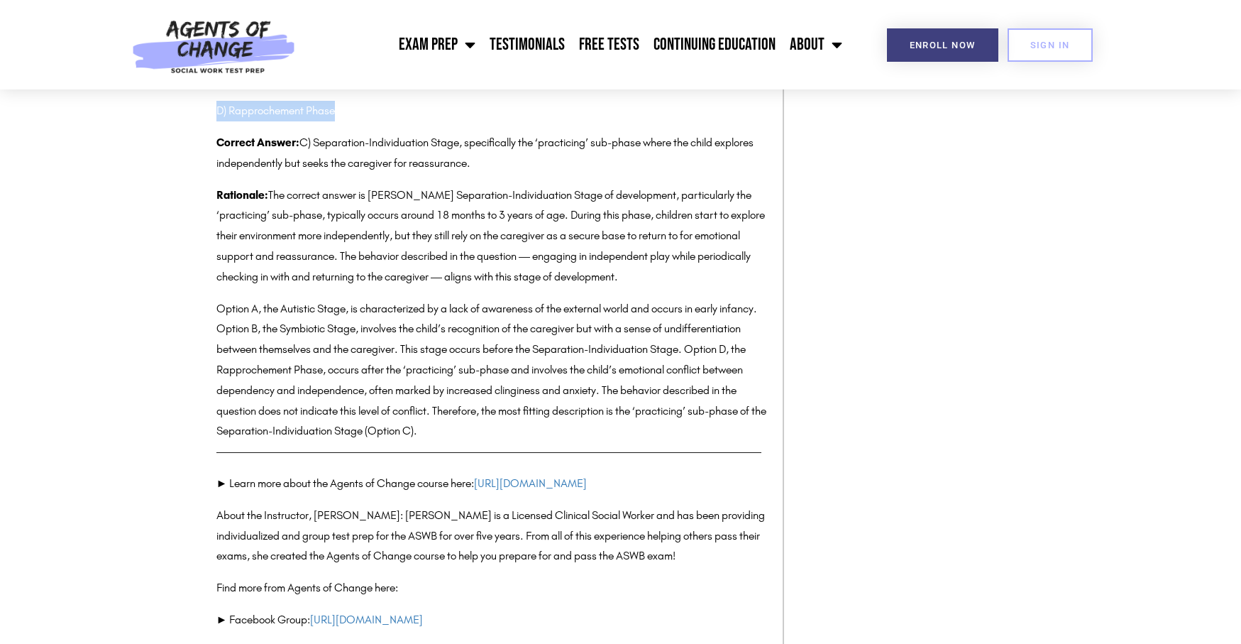
drag, startPoint x: 228, startPoint y: 422, endPoint x: 345, endPoint y: 422, distance: 117.1
click at [345, 121] on p "D) Rapprochement Phase" at bounding box center [492, 111] width 552 height 21
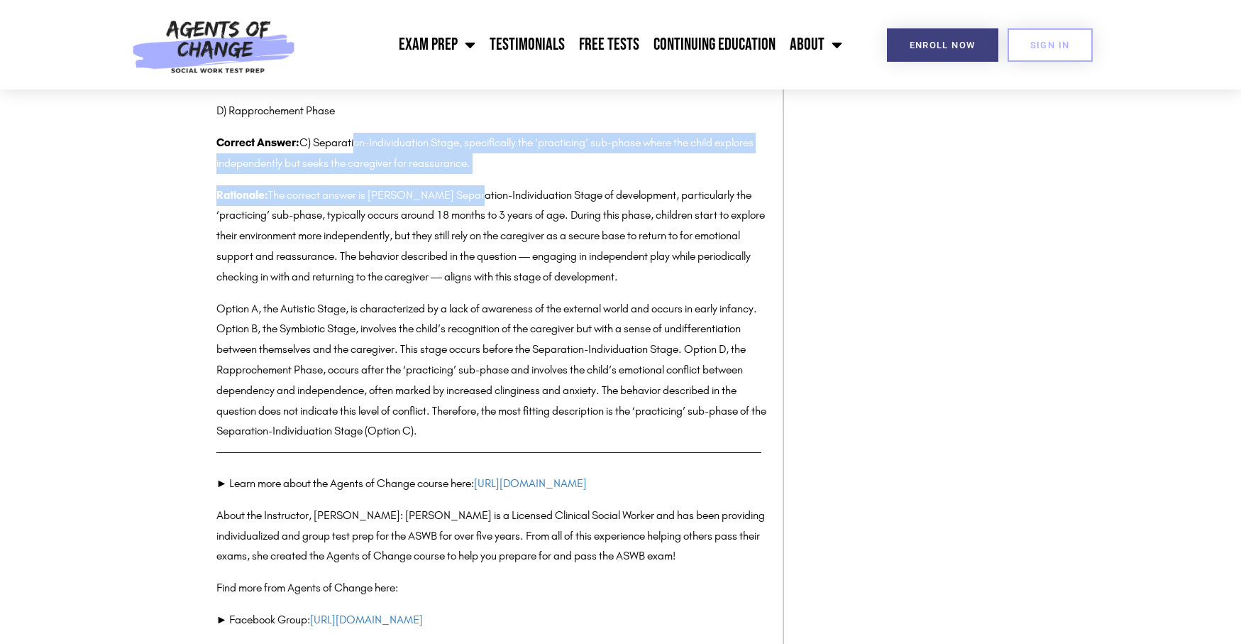
drag, startPoint x: 353, startPoint y: 447, endPoint x: 462, endPoint y: 485, distance: 115.6
click at [462, 441] on div "A) Autistic Stage B) Symbiotic Stage C) Separation-Individuation Stage D) Rappr…" at bounding box center [492, 224] width 552 height 436
